Goal: Entertainment & Leisure: Browse casually

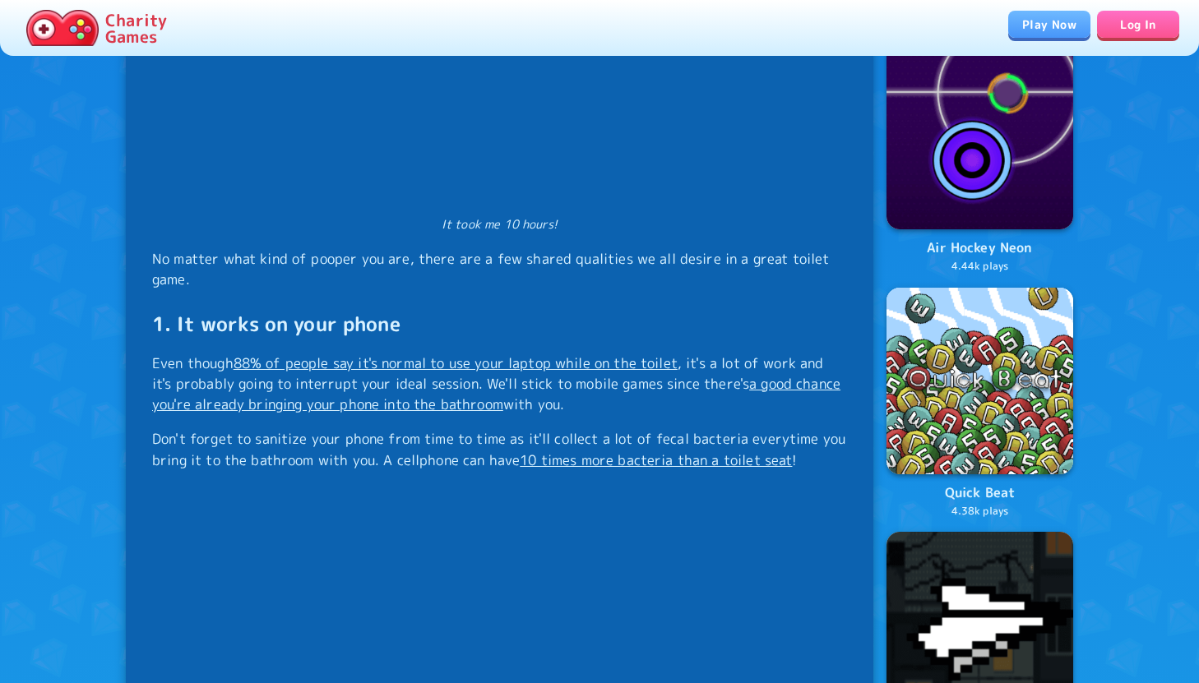
scroll to position [1587, 0]
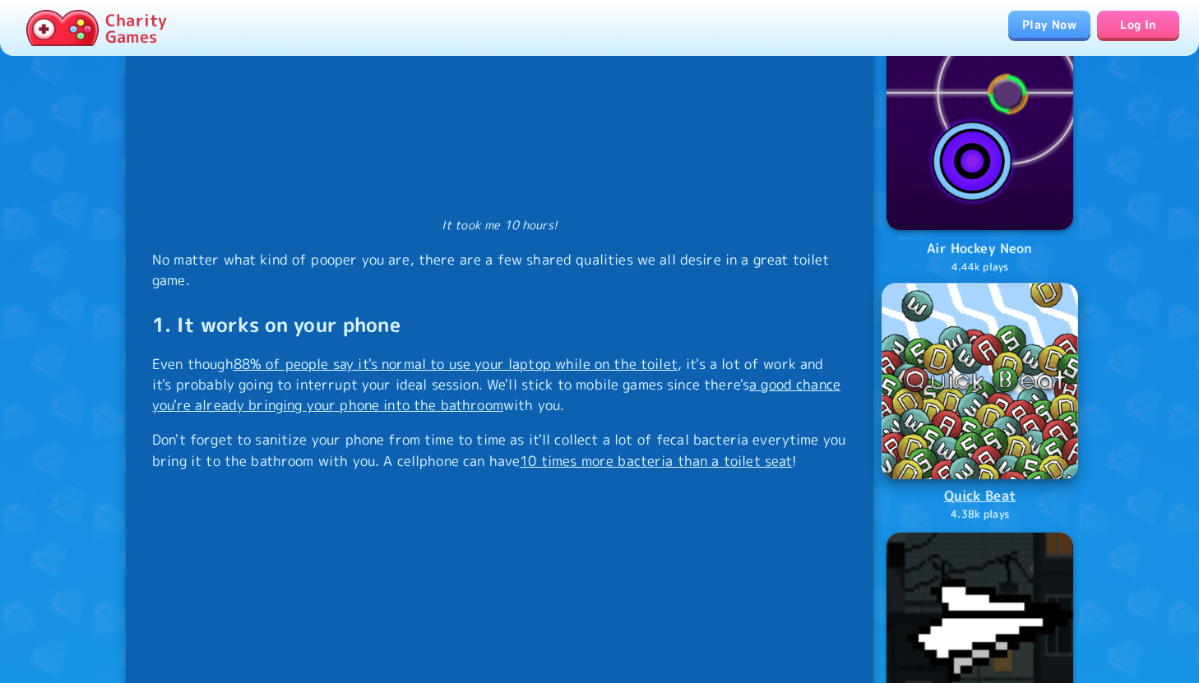
click at [958, 405] on img at bounding box center [979, 381] width 196 height 196
click at [984, 427] on img at bounding box center [979, 381] width 196 height 196
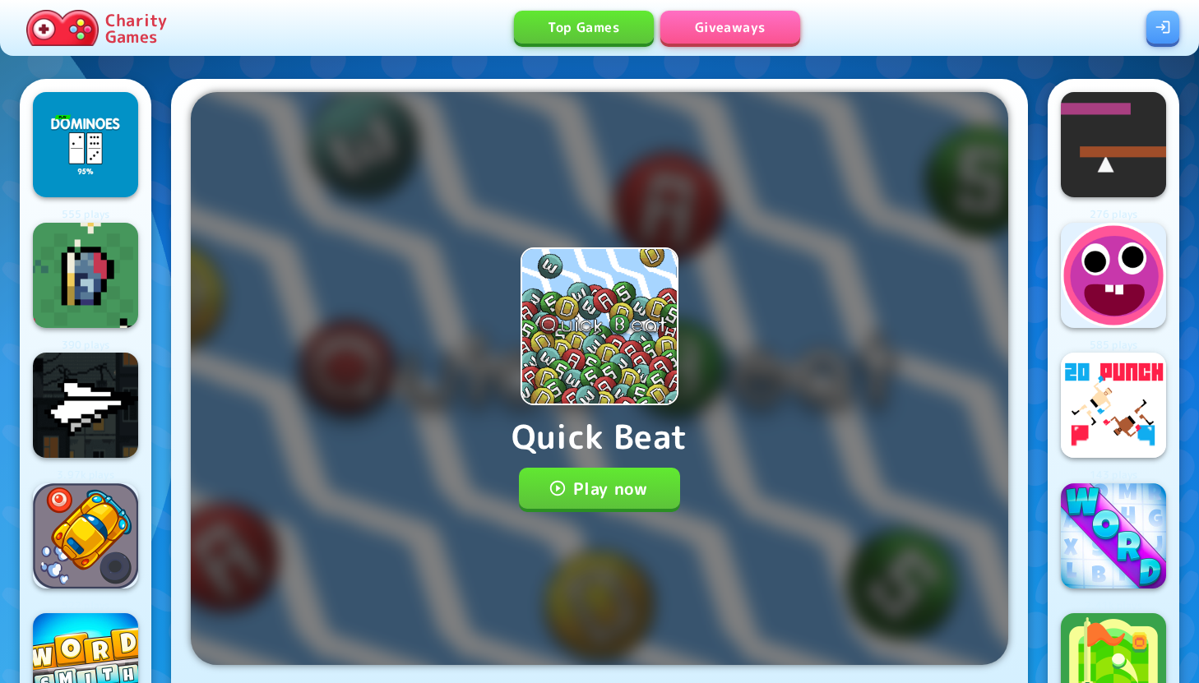
click at [619, 488] on button "Play now" at bounding box center [600, 488] width 162 height 41
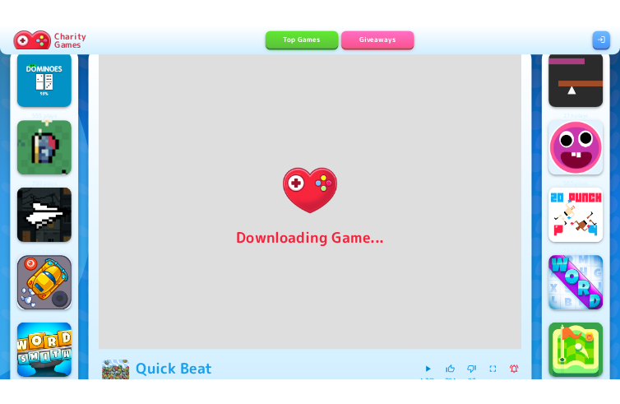
scroll to position [41, 0]
